Goal: Information Seeking & Learning: Check status

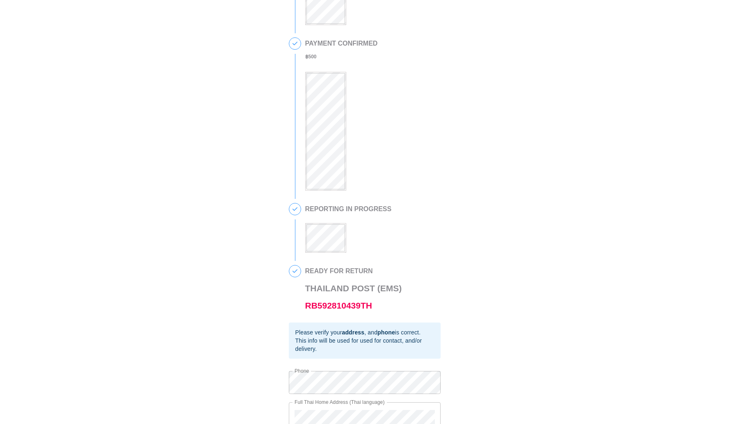
scroll to position [142, 0]
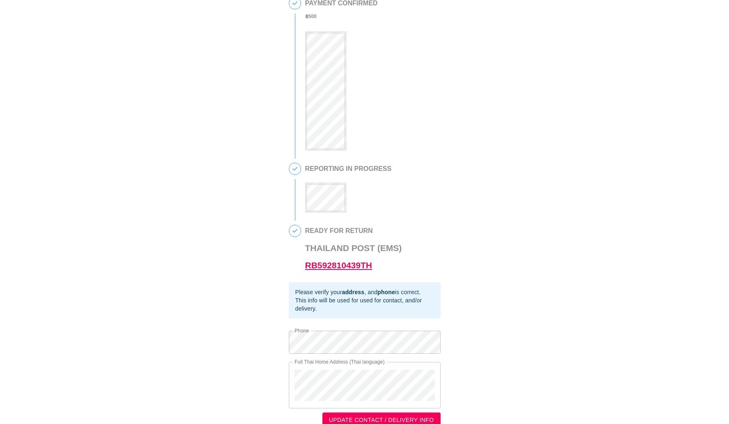
click at [353, 265] on link "RB592810439TH" at bounding box center [338, 264] width 67 height 9
